Goal: Task Accomplishment & Management: Manage account settings

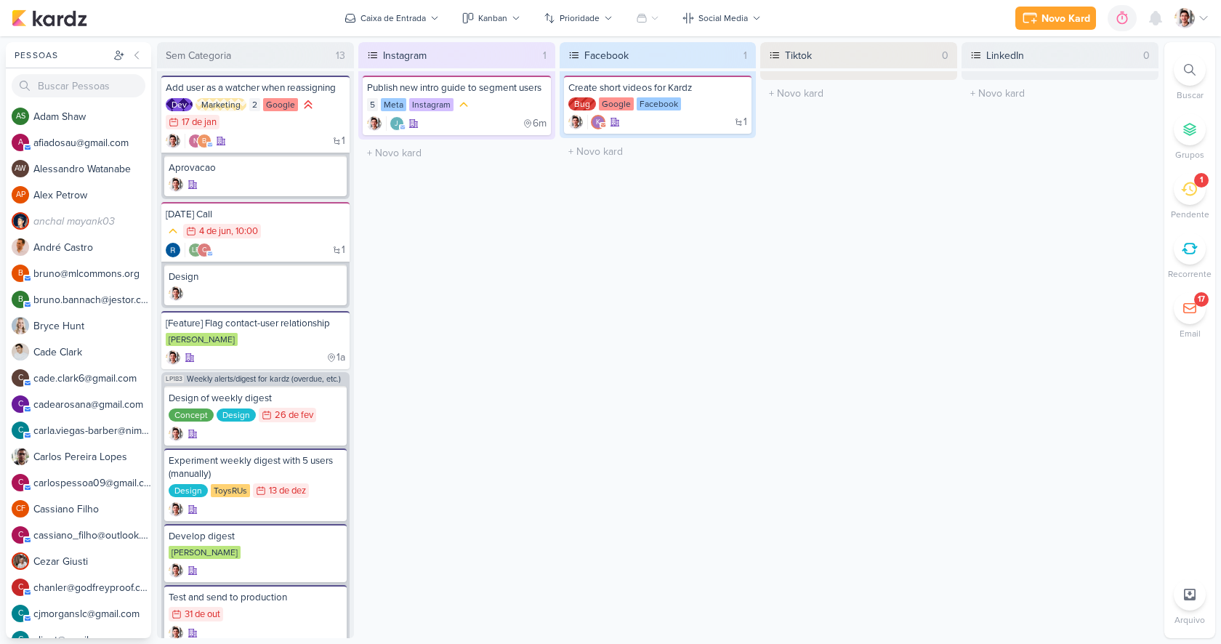
click at [1189, 17] on img at bounding box center [1185, 18] width 20 height 20
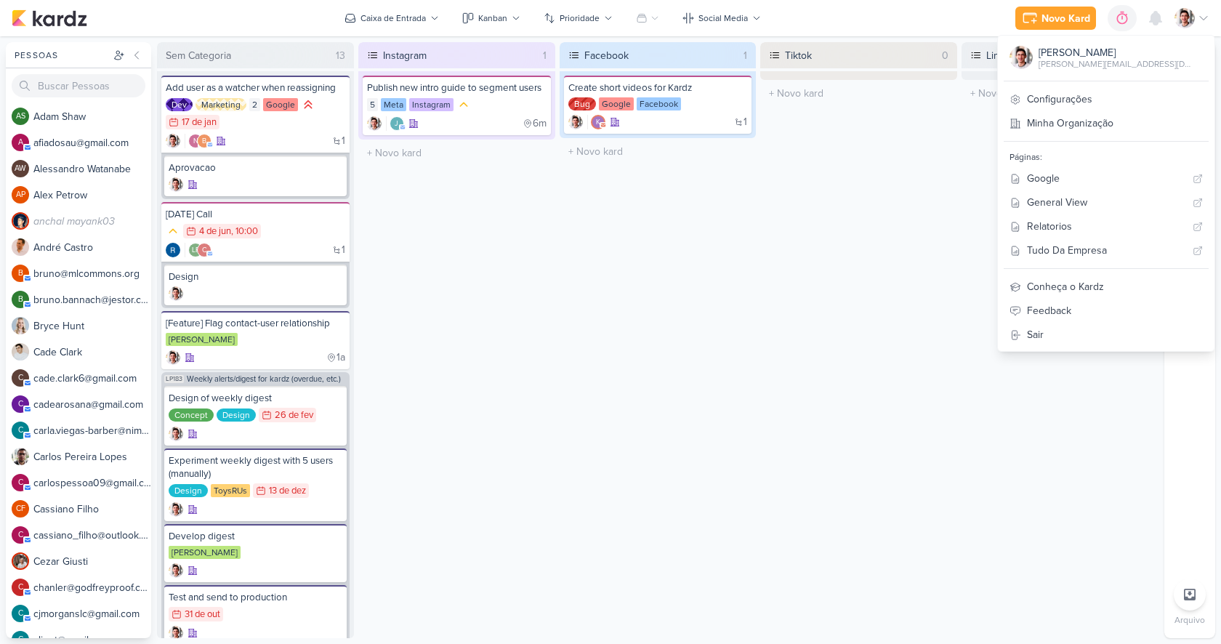
click at [945, 172] on div "Tiktok 0 O título do kard deve ter menos que 100 caracteres" at bounding box center [859, 340] width 197 height 596
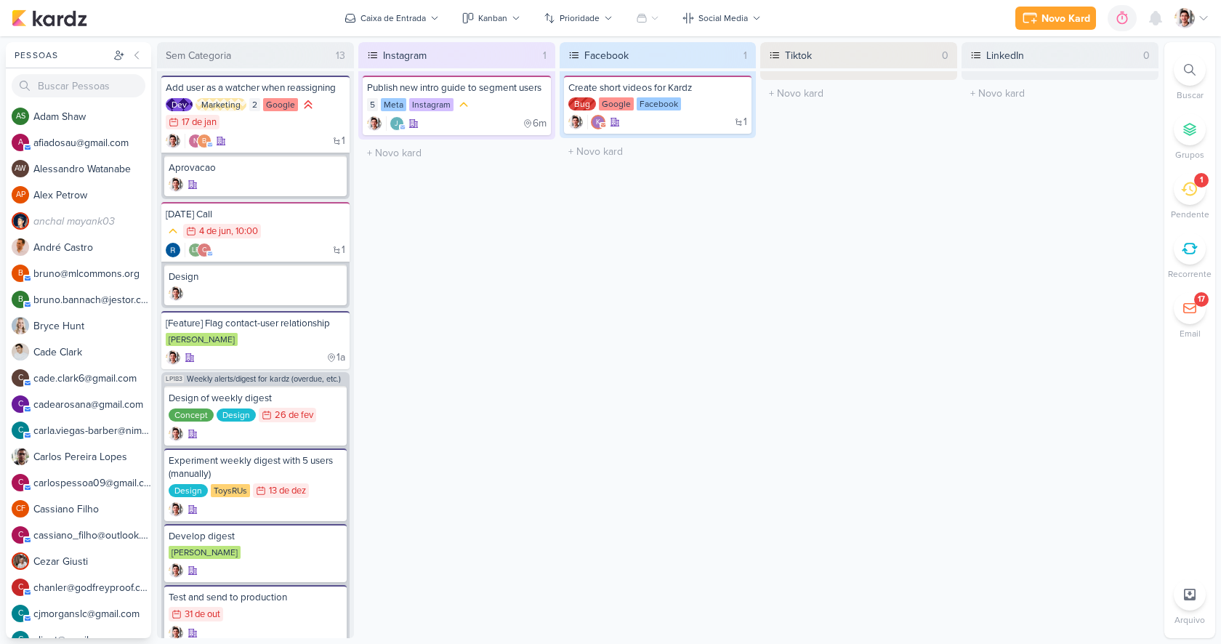
click at [1198, 17] on icon at bounding box center [1204, 18] width 12 height 12
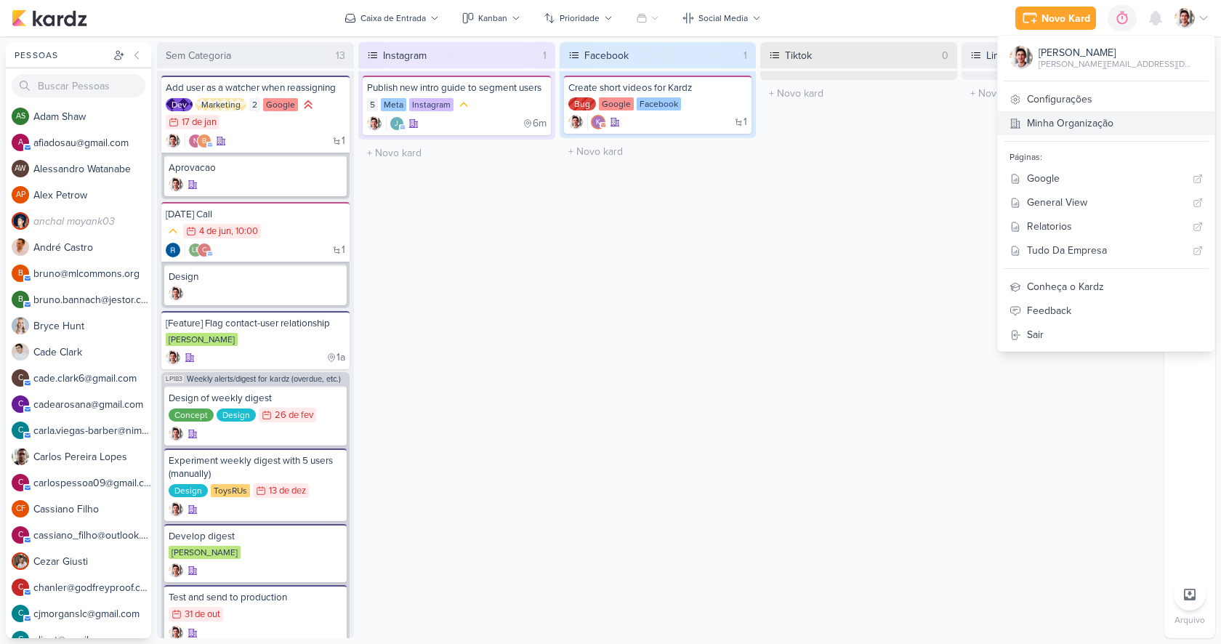
click at [1130, 116] on link "Minha Organização" at bounding box center [1106, 123] width 217 height 24
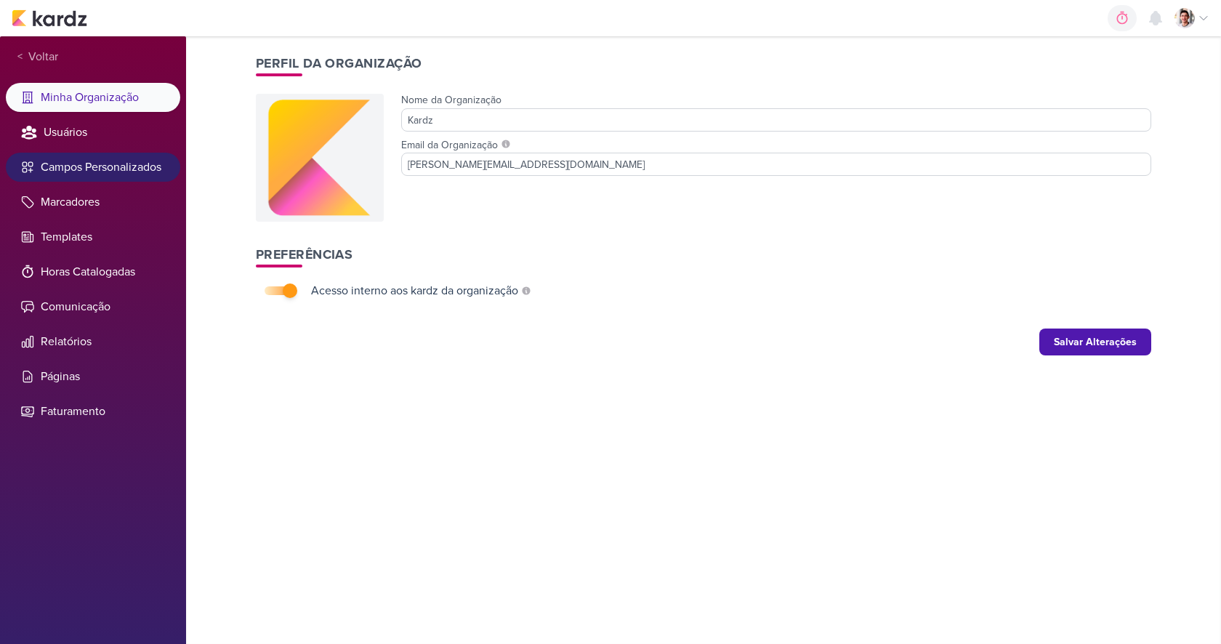
click at [96, 171] on li "Campos Personalizados" at bounding box center [93, 167] width 174 height 29
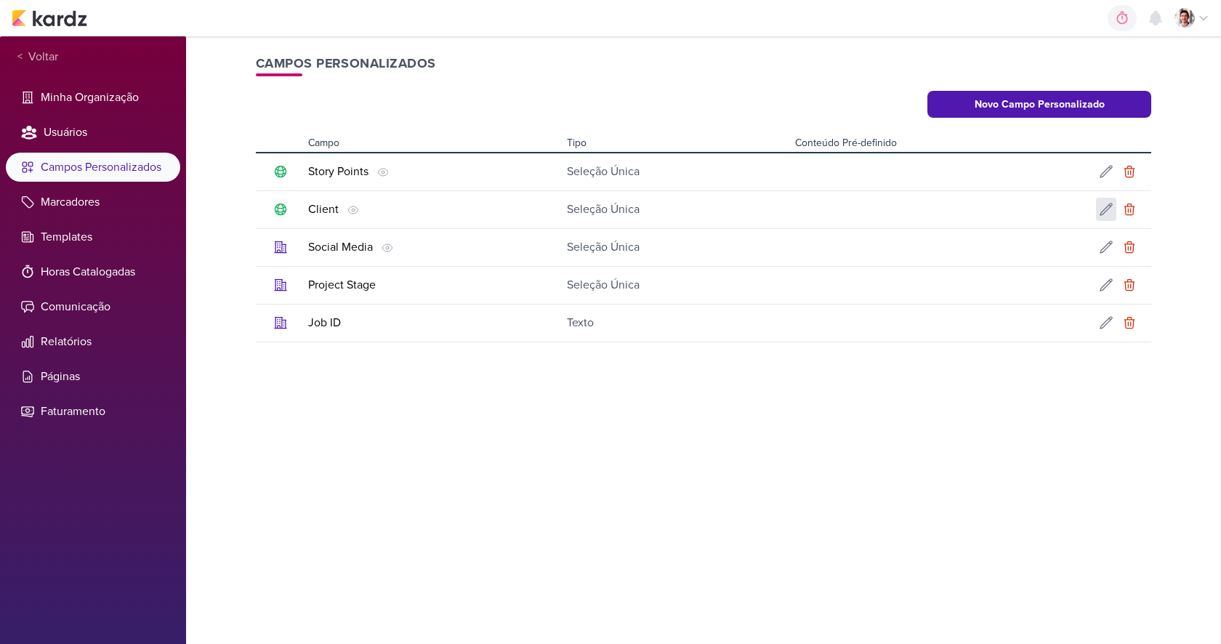
click at [1106, 209] on icon at bounding box center [1106, 209] width 15 height 15
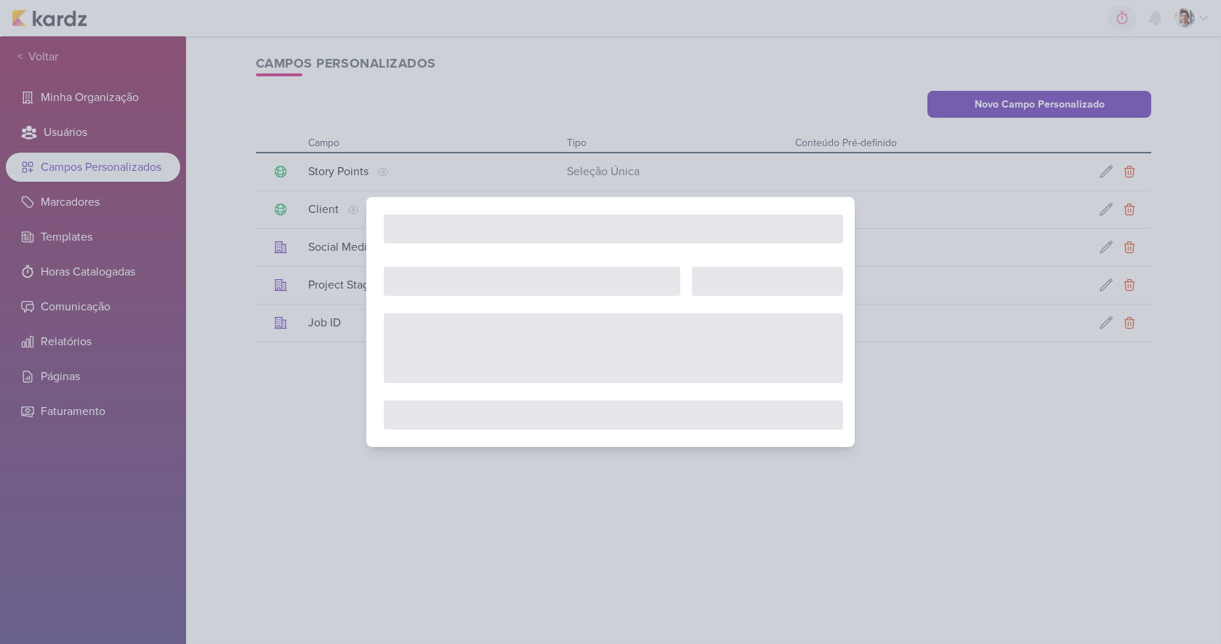
type input "Client"
select select "single-select"
select select "1"
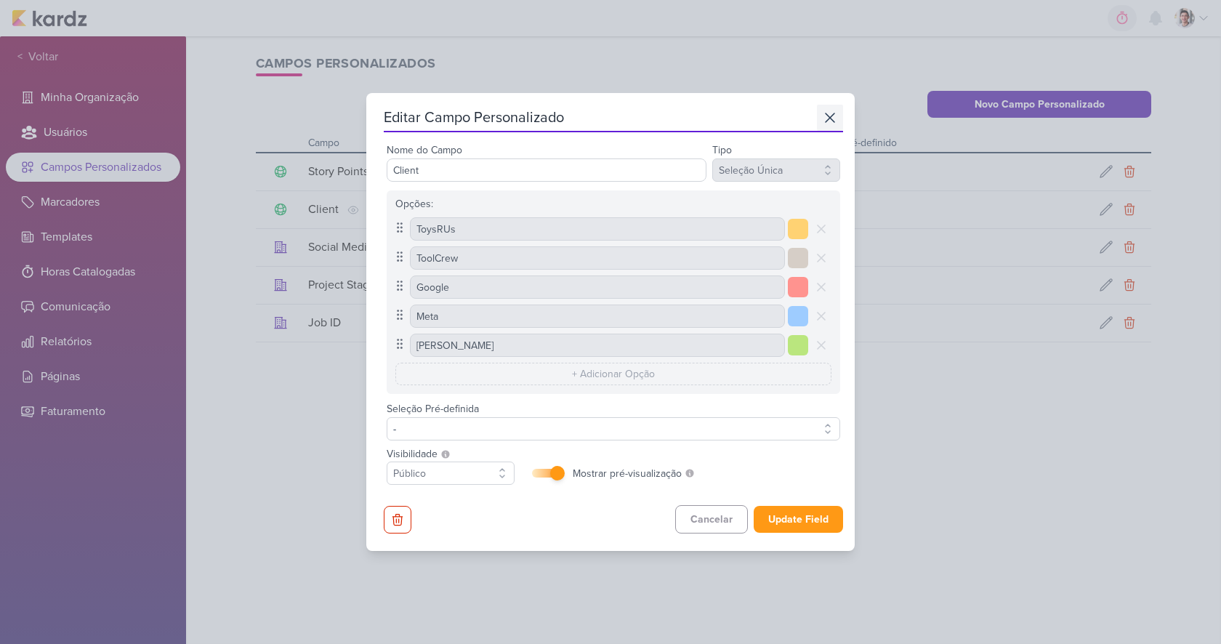
click at [822, 110] on icon at bounding box center [830, 117] width 17 height 17
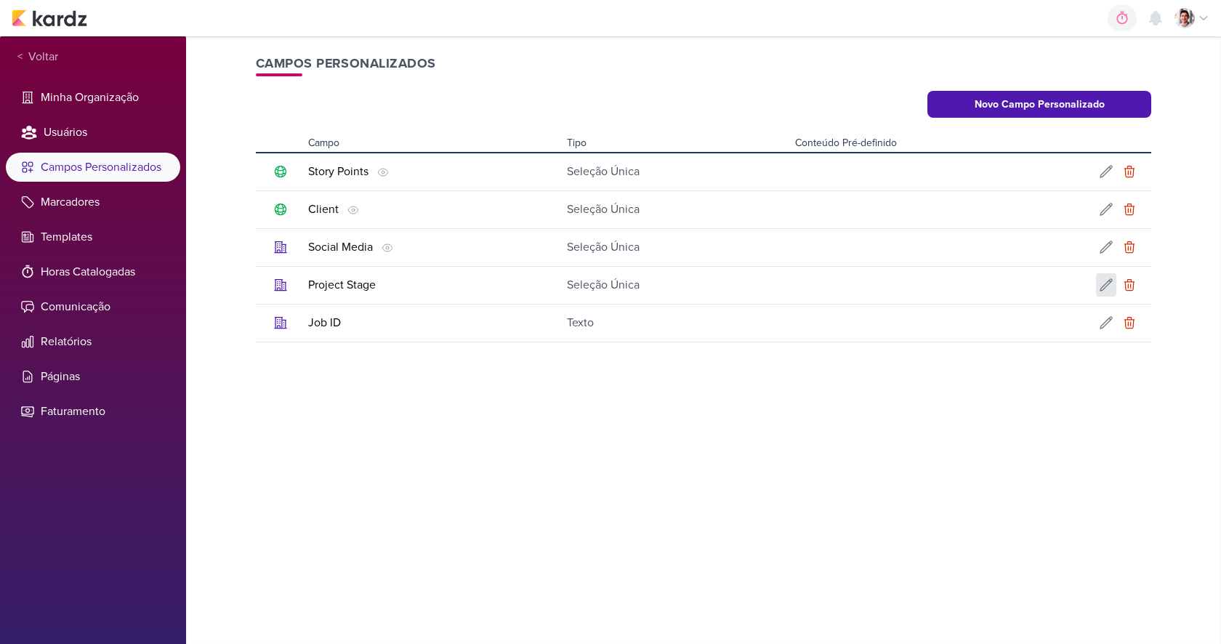
click at [1108, 281] on icon at bounding box center [1106, 285] width 15 height 15
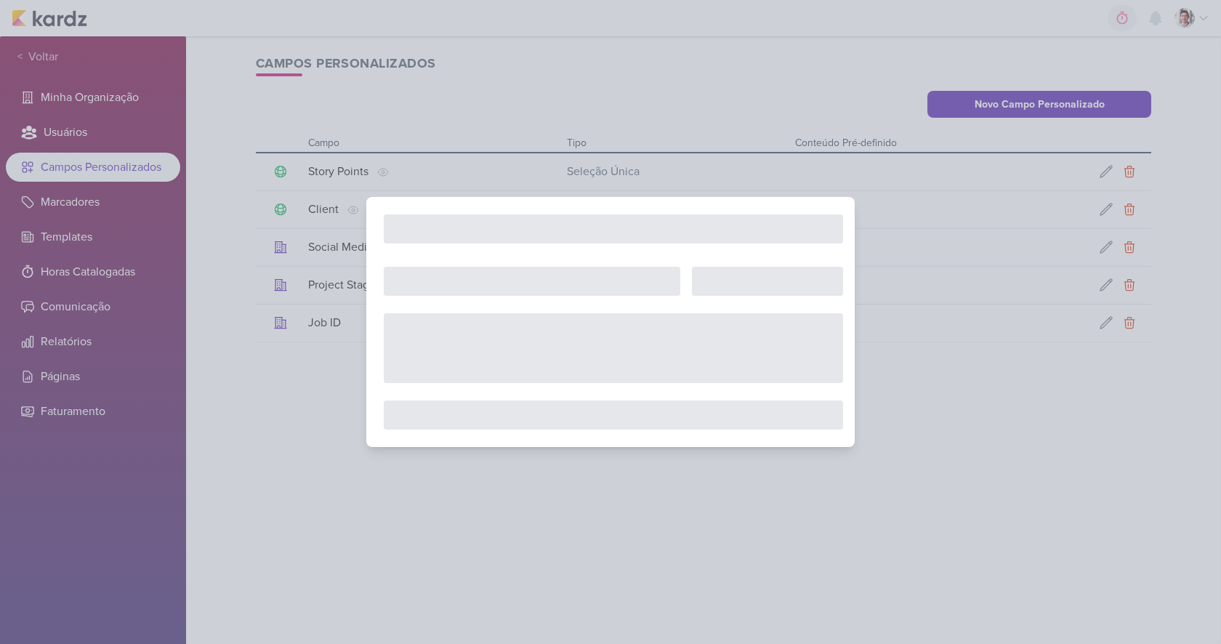
type input "Project Stage"
select select "0"
checkbox input "false"
type input "Backend"
type input "Frontend"
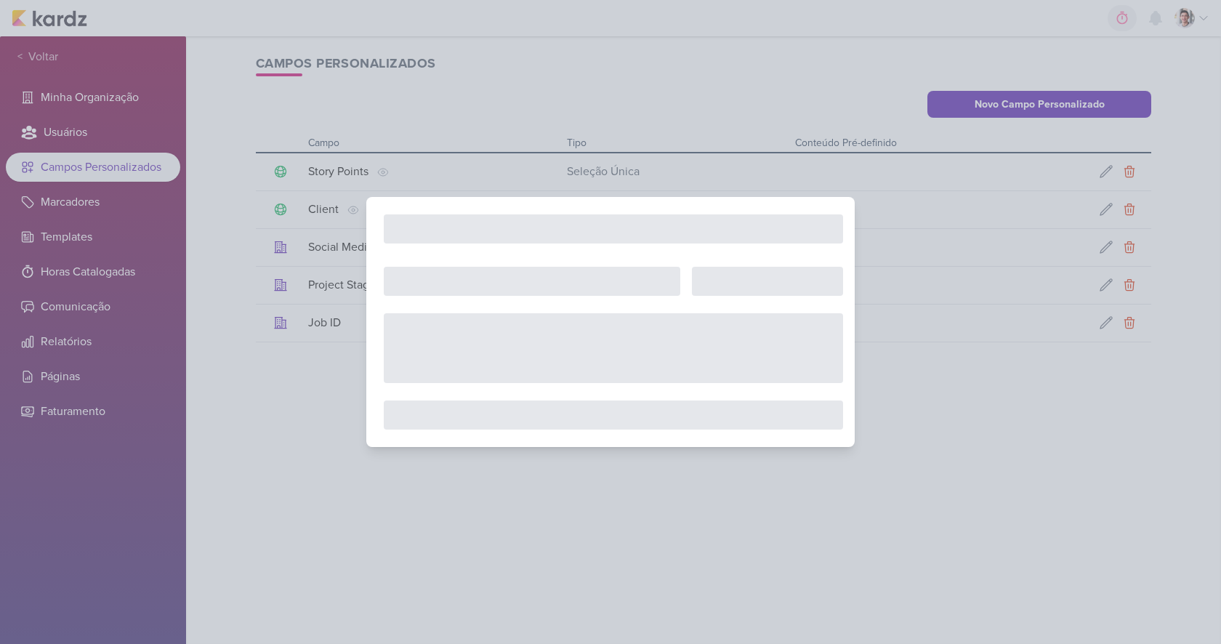
type input "Marketing"
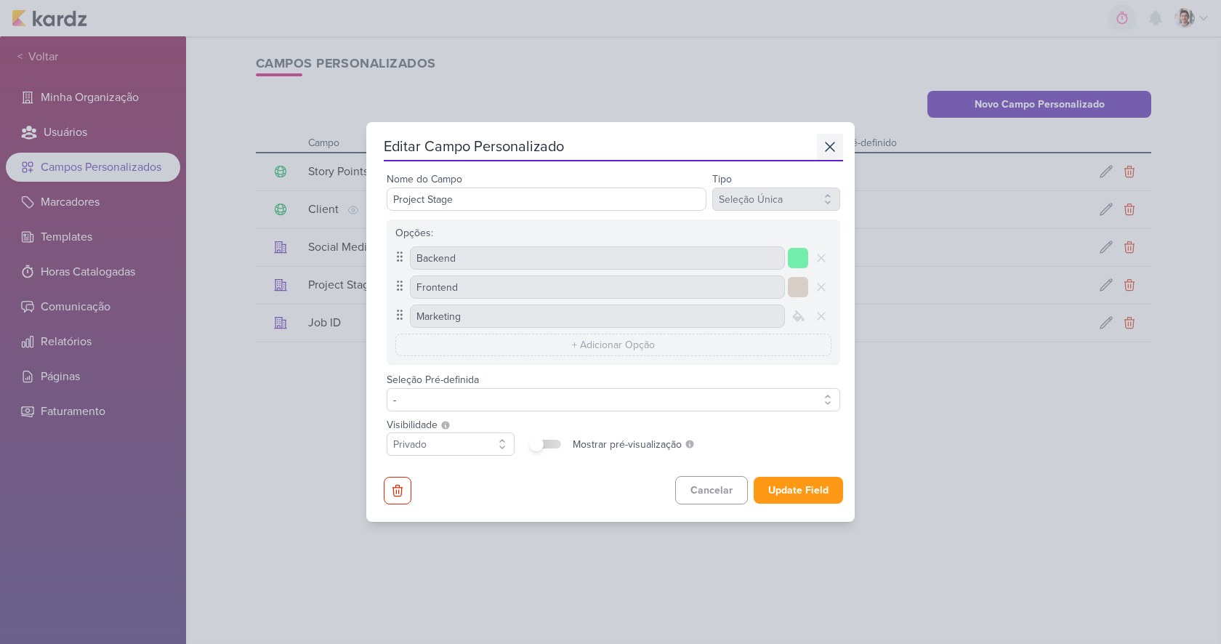
click at [830, 150] on icon at bounding box center [830, 146] width 17 height 17
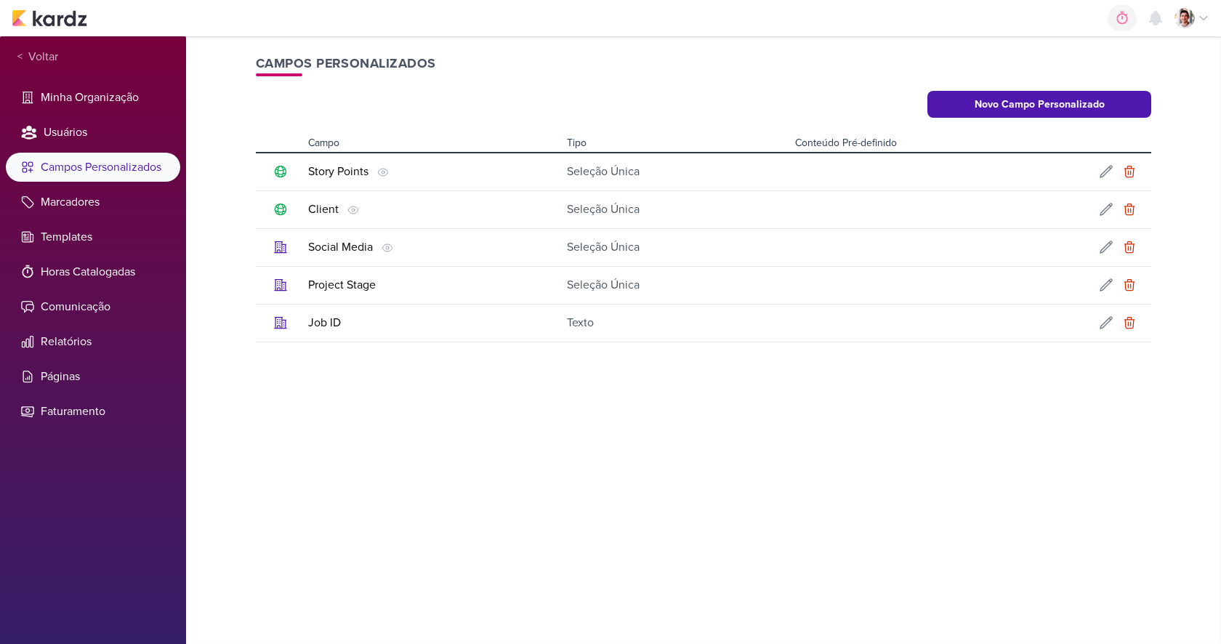
click at [39, 29] on div "0h0m Sessão desligada... Hoje 0h0m Semana 0h0m Mês 0h0m Nenhuma Sessão 00" at bounding box center [611, 18] width 1198 height 36
click at [47, 23] on img at bounding box center [50, 17] width 76 height 17
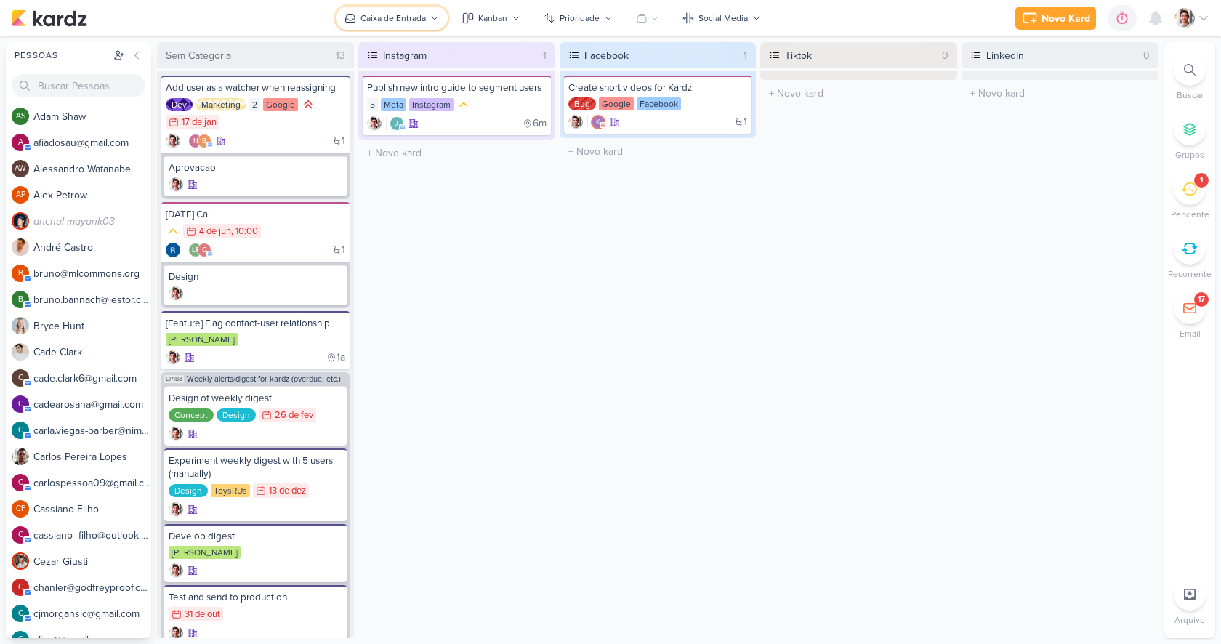
click at [405, 25] on button "Caixa de Entrada" at bounding box center [392, 18] width 112 height 23
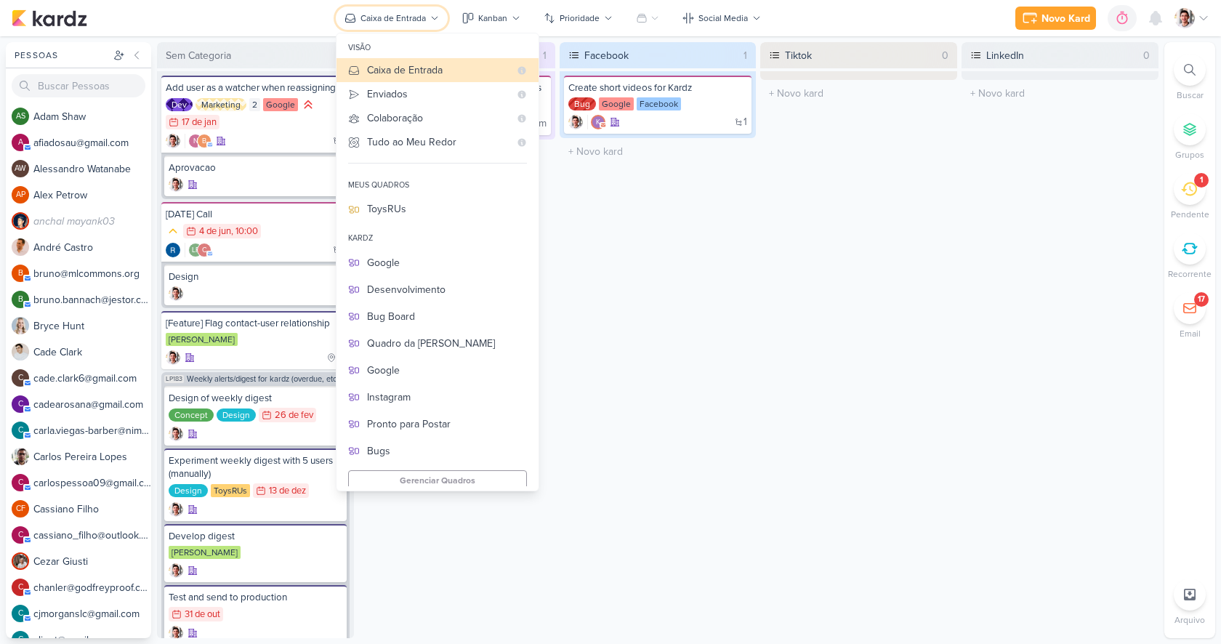
scroll to position [9, 0]
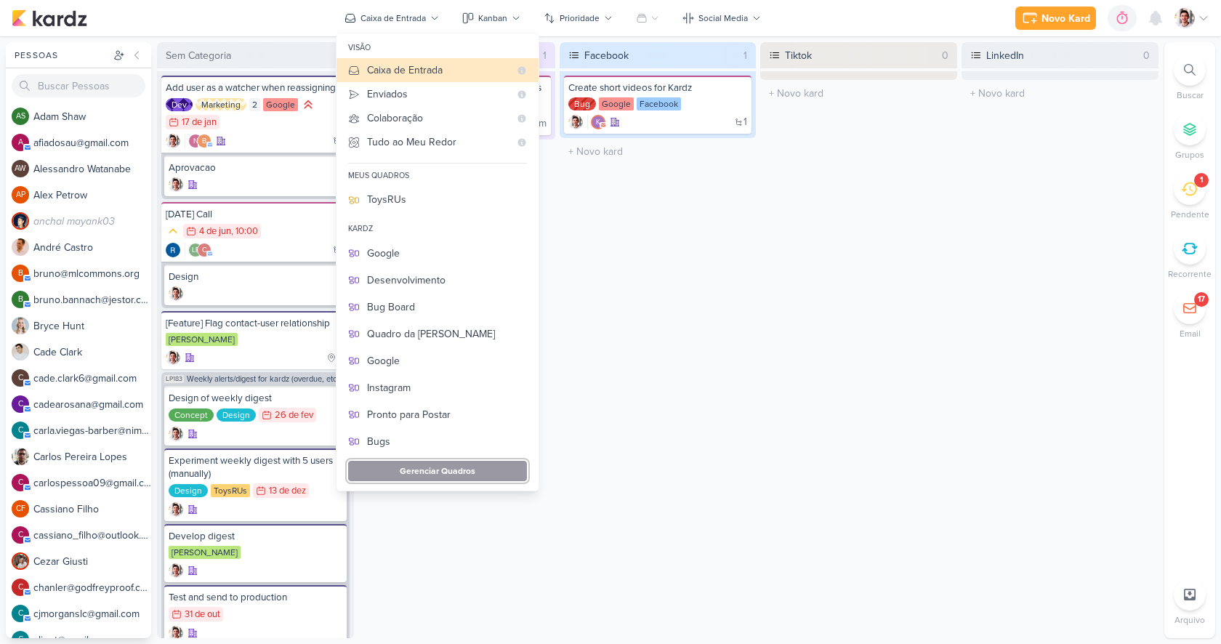
click at [436, 468] on button "Gerenciar Quadros" at bounding box center [437, 471] width 179 height 20
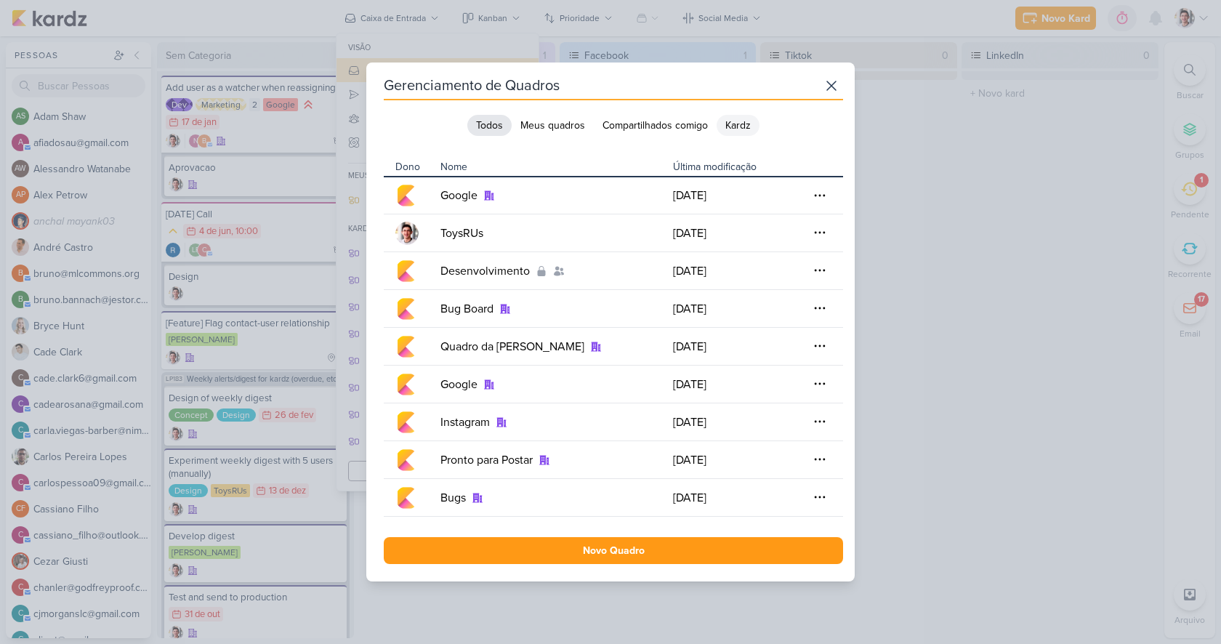
click at [735, 127] on button "Kardz" at bounding box center [738, 125] width 43 height 21
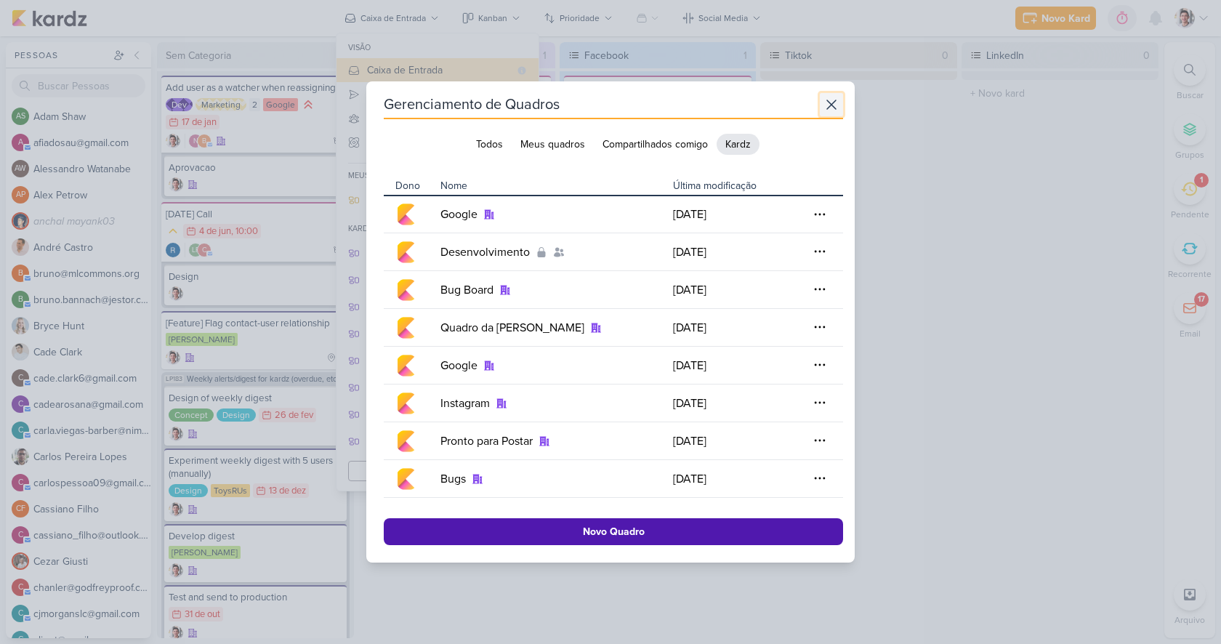
click at [827, 106] on icon at bounding box center [831, 104] width 9 height 9
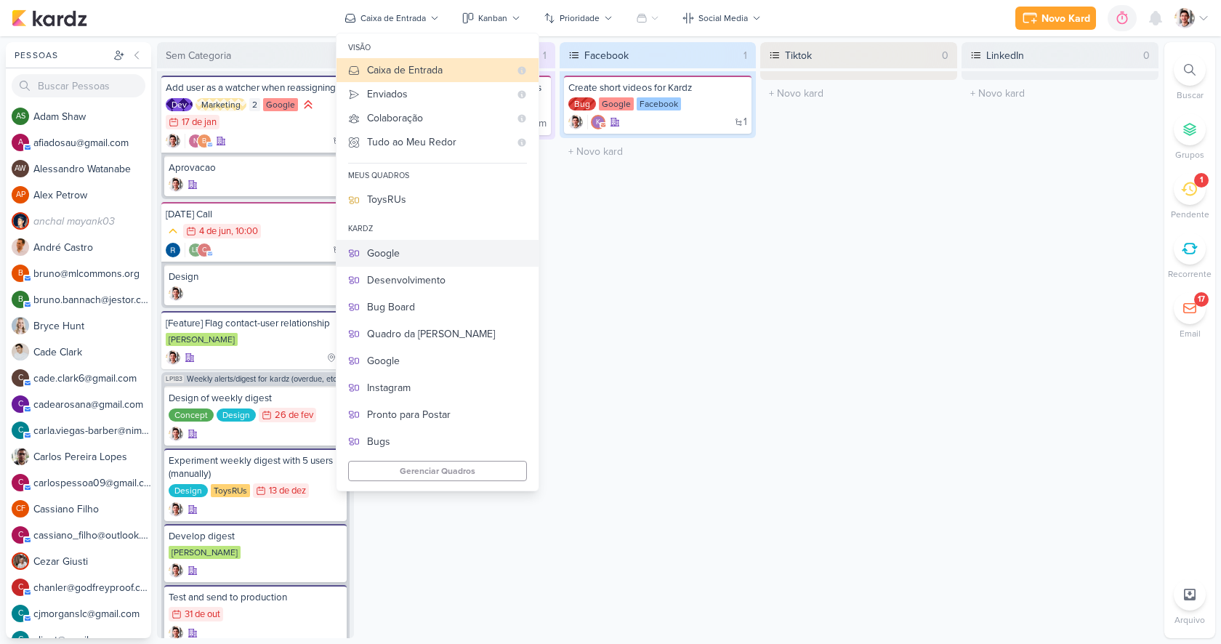
scroll to position [0, 0]
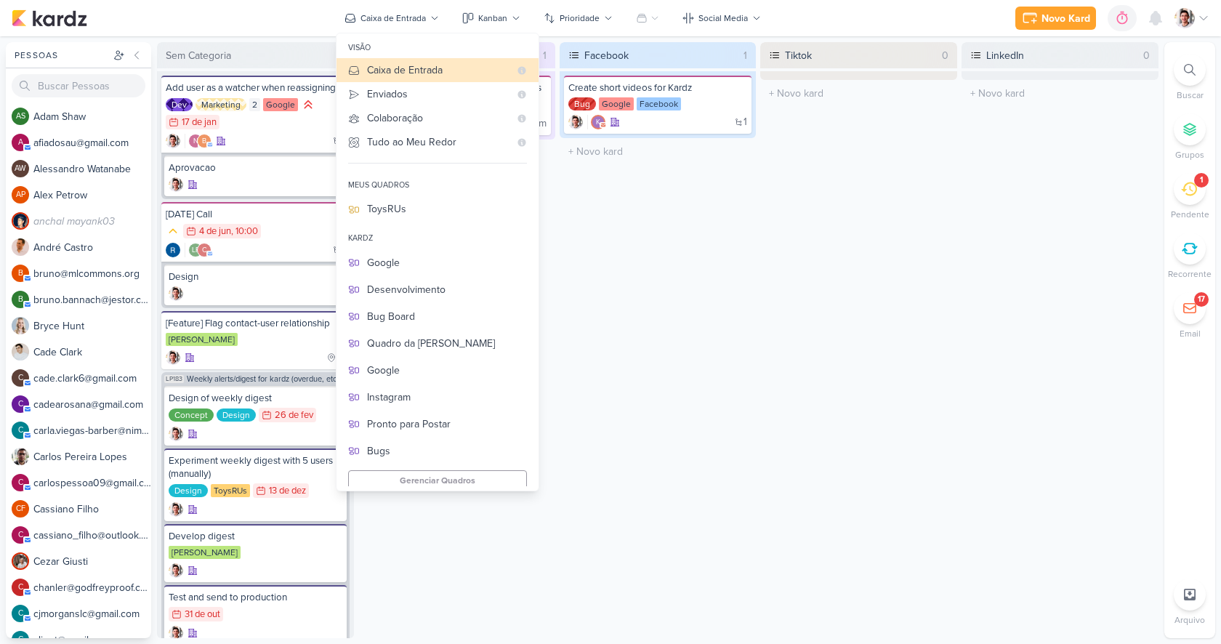
click at [674, 226] on div "Facebook 1 Create short videos for Kardz Bug Google Facebook 1 k" at bounding box center [658, 340] width 197 height 596
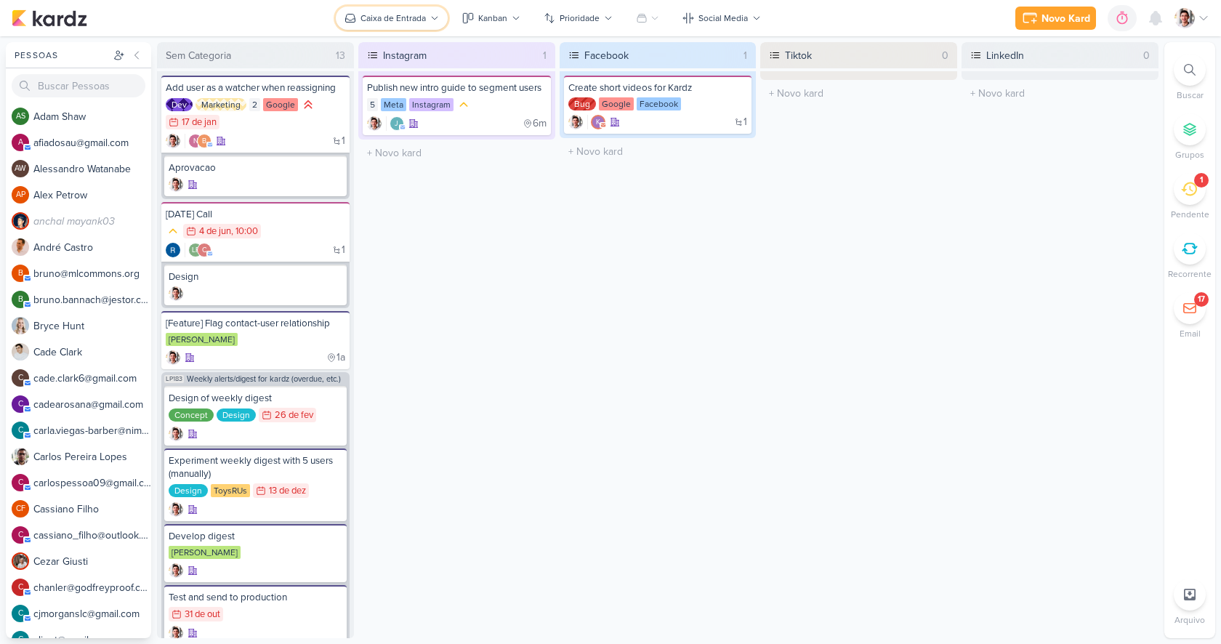
click at [396, 20] on div "Caixa de Entrada" at bounding box center [393, 18] width 65 height 13
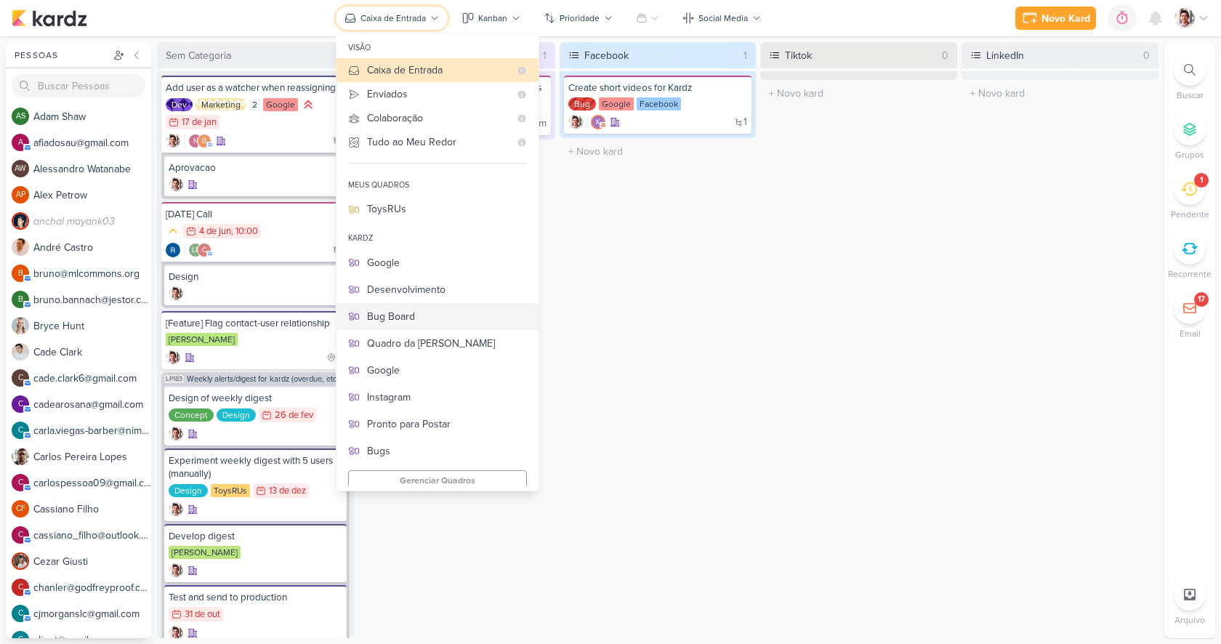
scroll to position [9, 0]
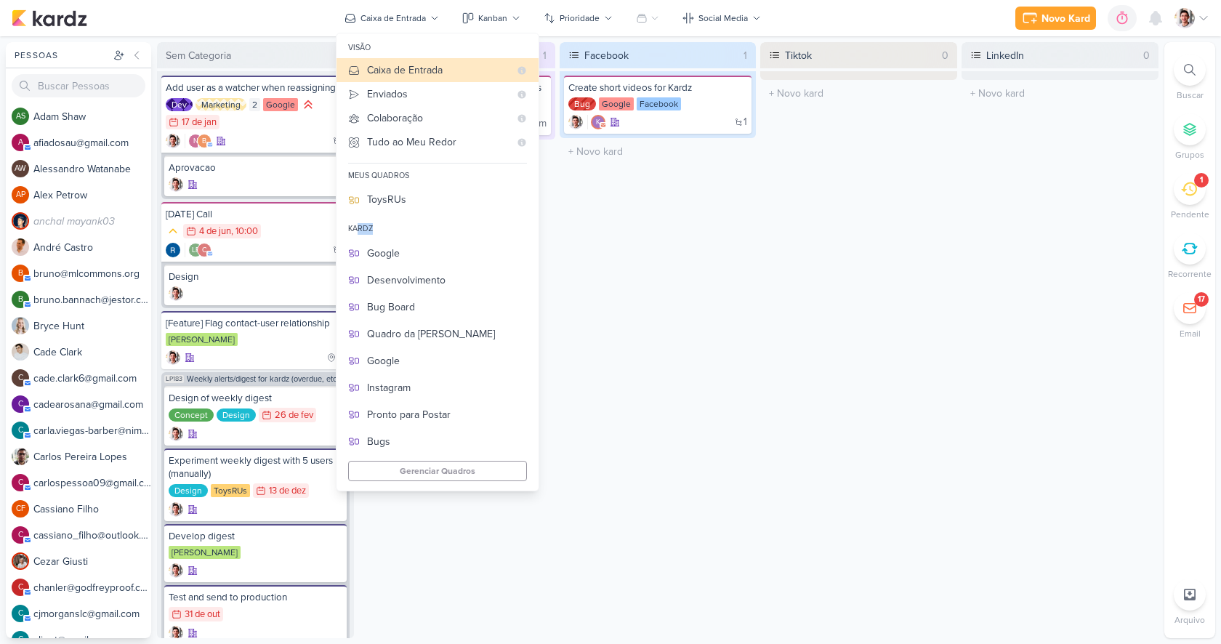
drag, startPoint x: 359, startPoint y: 226, endPoint x: 380, endPoint y: 226, distance: 21.1
click at [380, 226] on div "Kardz" at bounding box center [438, 229] width 202 height 20
click at [406, 261] on button "Google" at bounding box center [438, 253] width 202 height 27
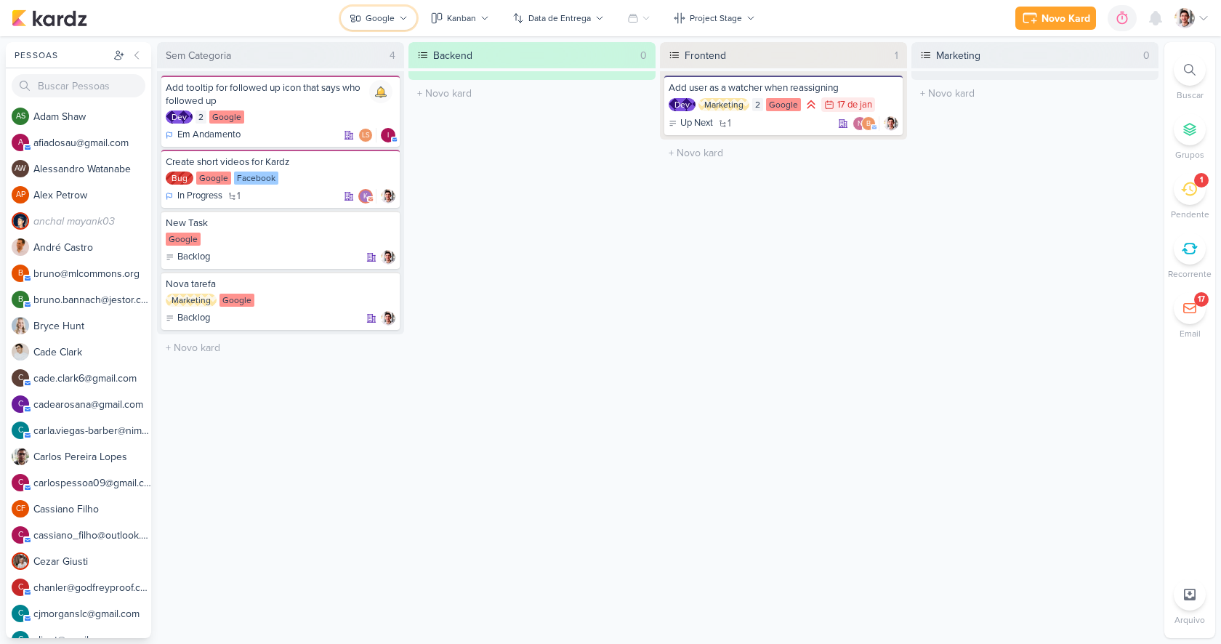
click at [392, 18] on div "Google" at bounding box center [380, 18] width 29 height 13
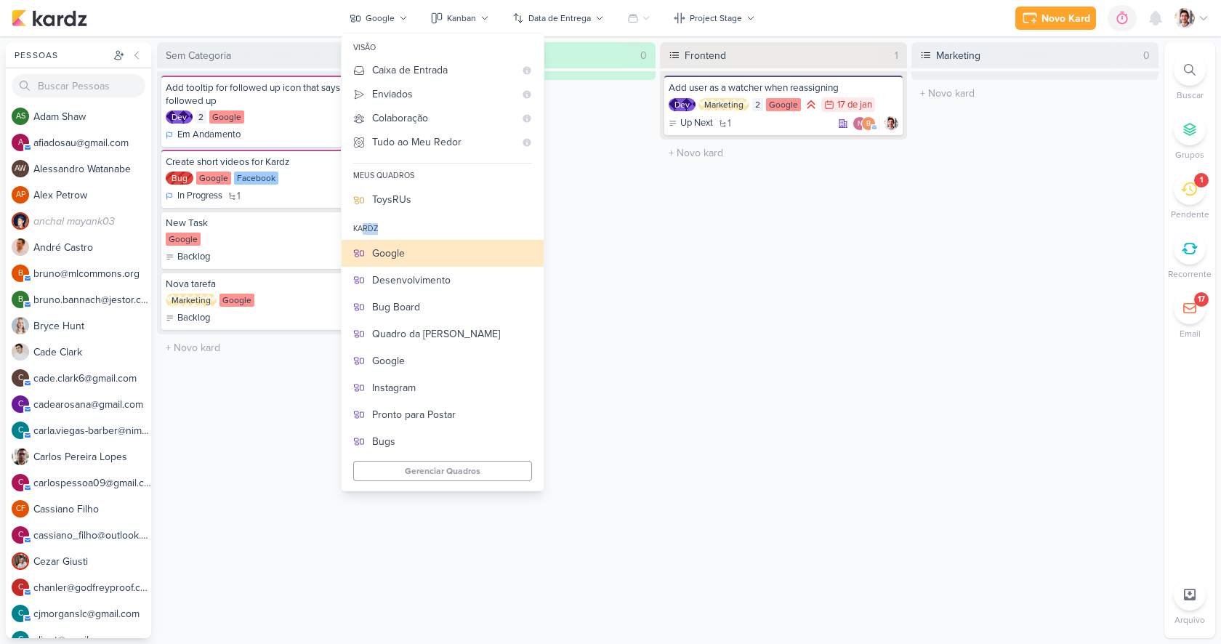
click at [377, 228] on div "Kardz" at bounding box center [365, 229] width 25 height 12
click at [369, 229] on div "Kardz" at bounding box center [365, 229] width 25 height 12
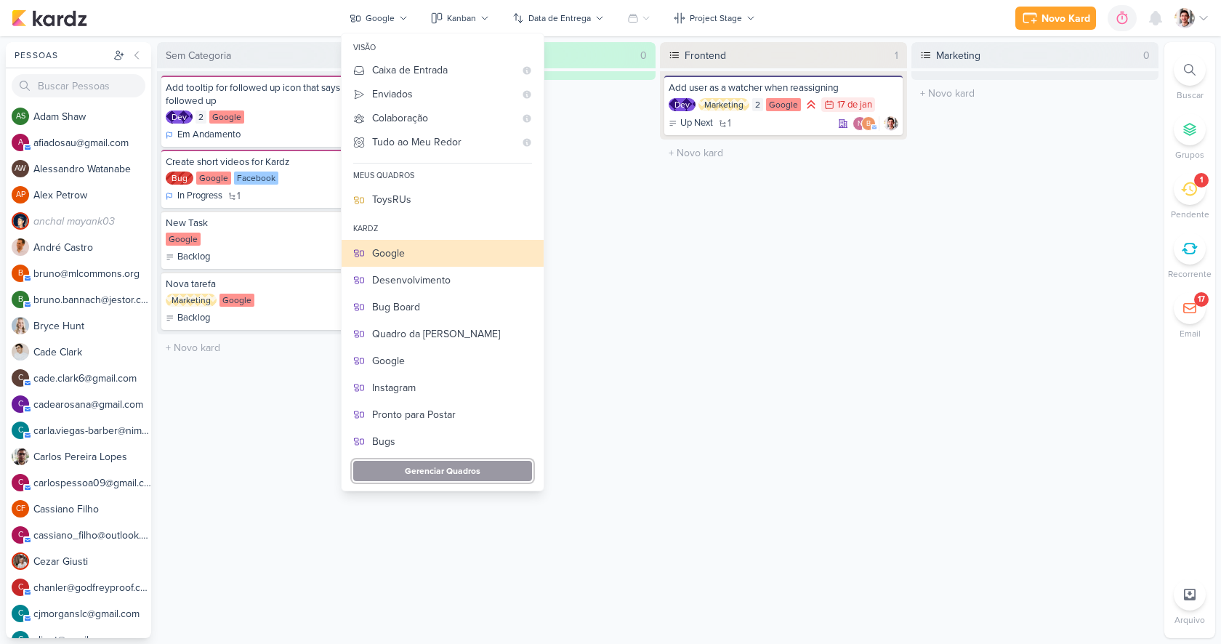
click at [437, 470] on button "Gerenciar Quadros" at bounding box center [442, 471] width 179 height 20
